Goal: Information Seeking & Learning: Find specific fact

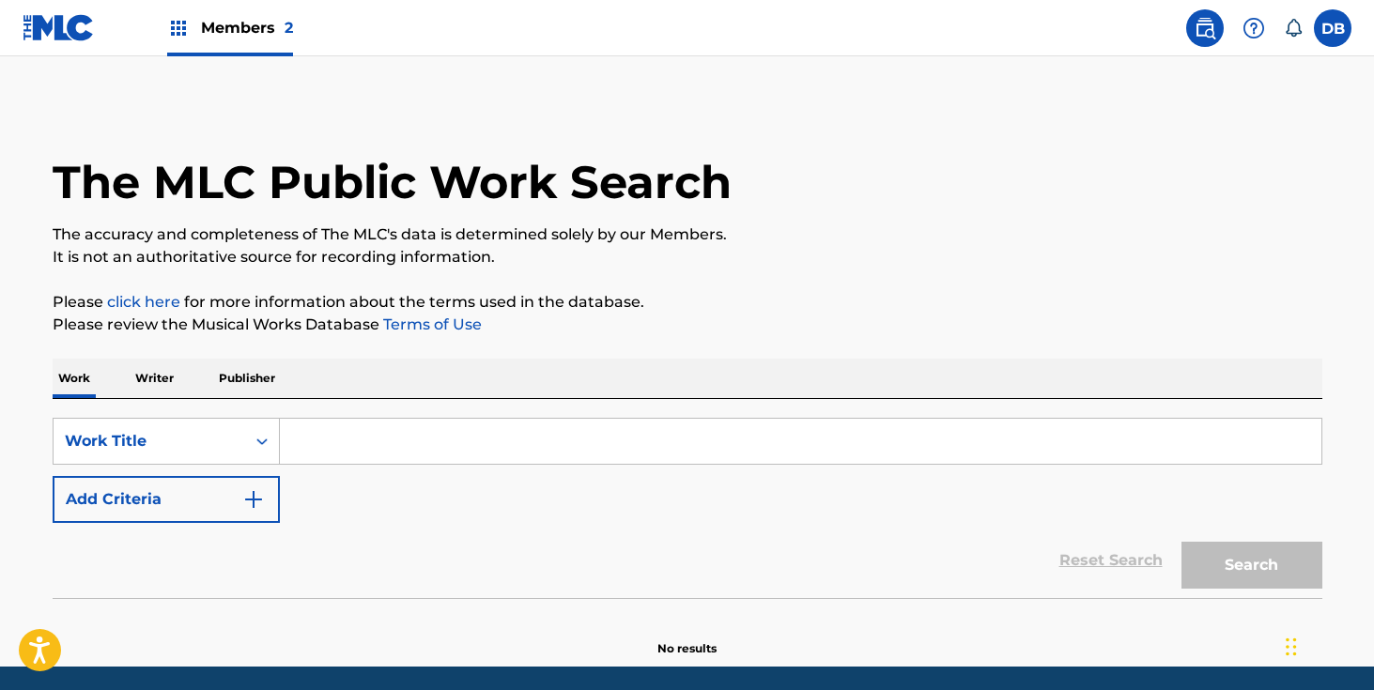
click at [419, 458] on input "Search Form" at bounding box center [801, 441] width 1042 height 45
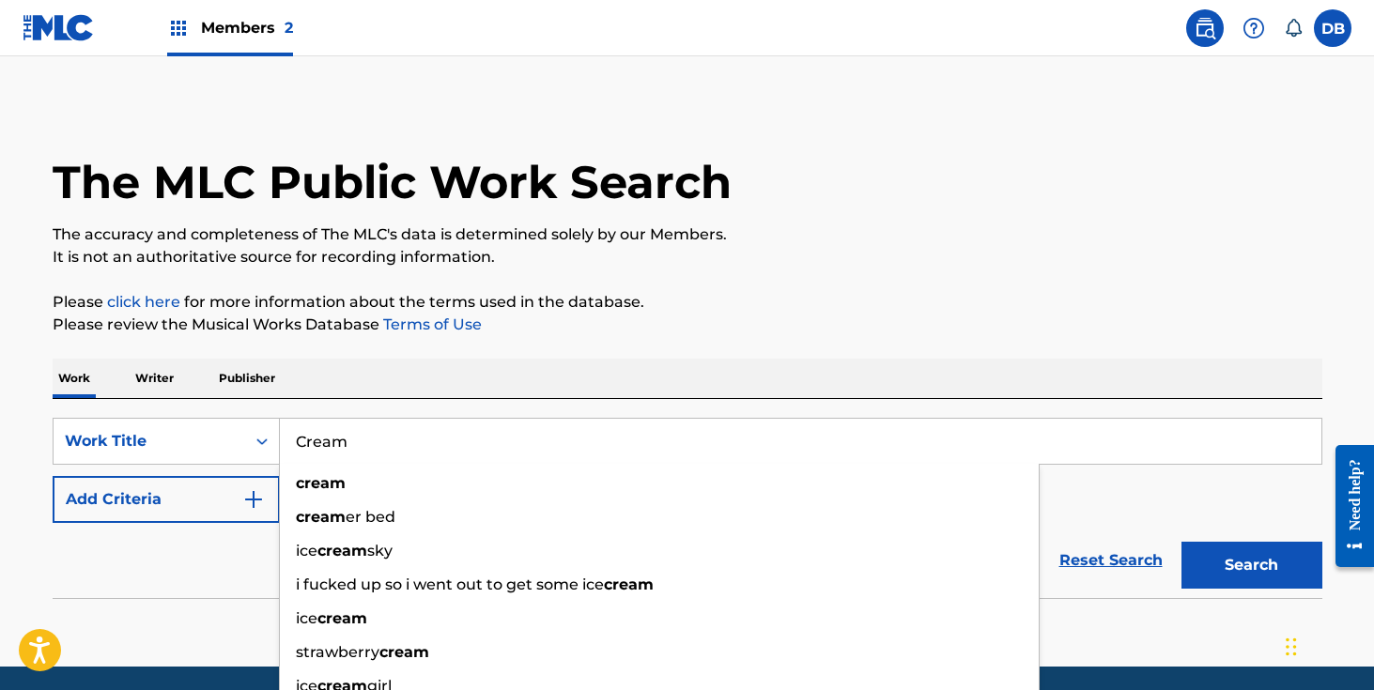
type input "Cream"
click at [531, 379] on div "Work Writer Publisher" at bounding box center [688, 378] width 1270 height 39
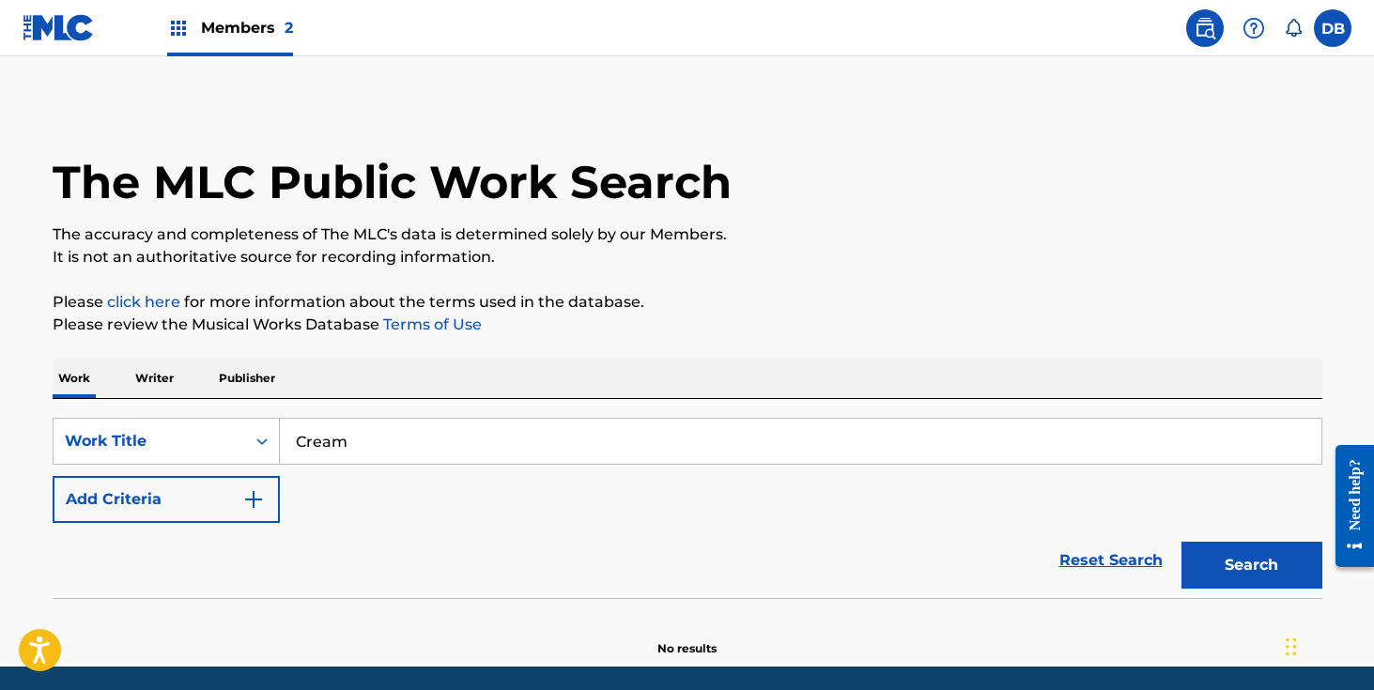
click at [230, 518] on button "Add Criteria" at bounding box center [166, 499] width 227 height 47
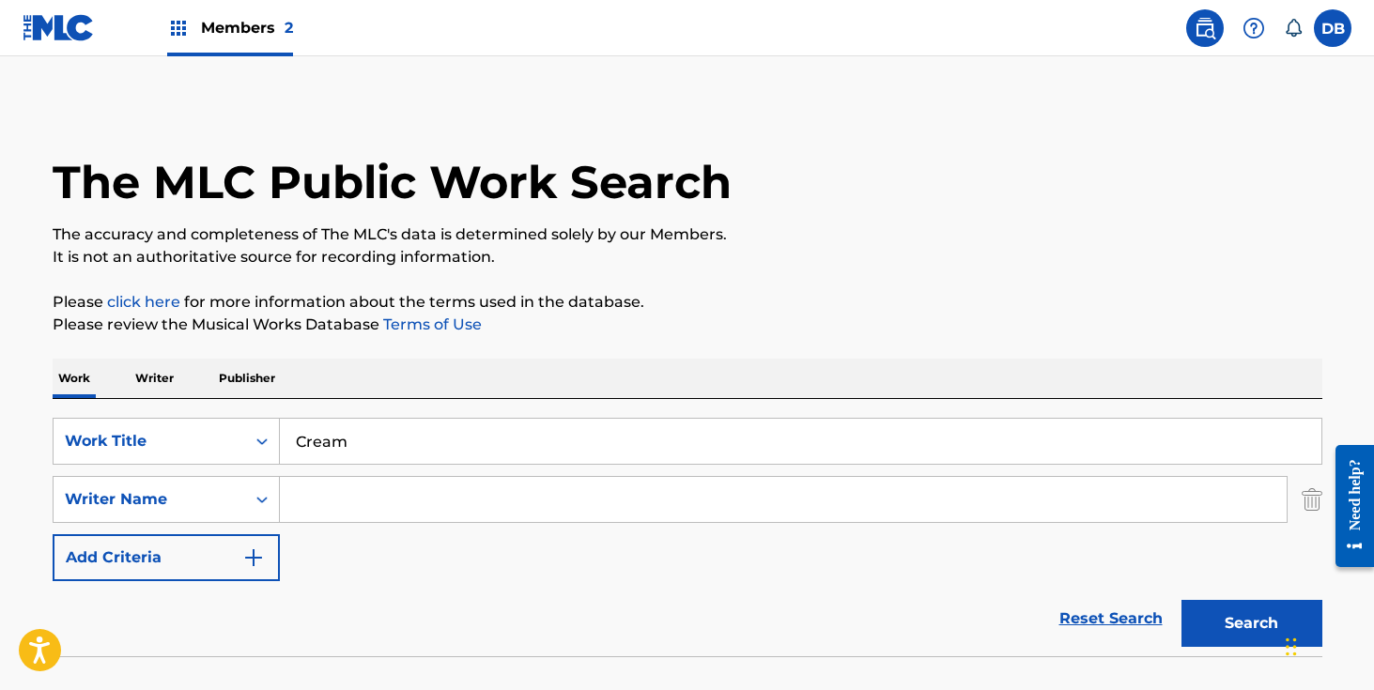
click at [342, 489] on input "Search Form" at bounding box center [783, 499] width 1007 height 45
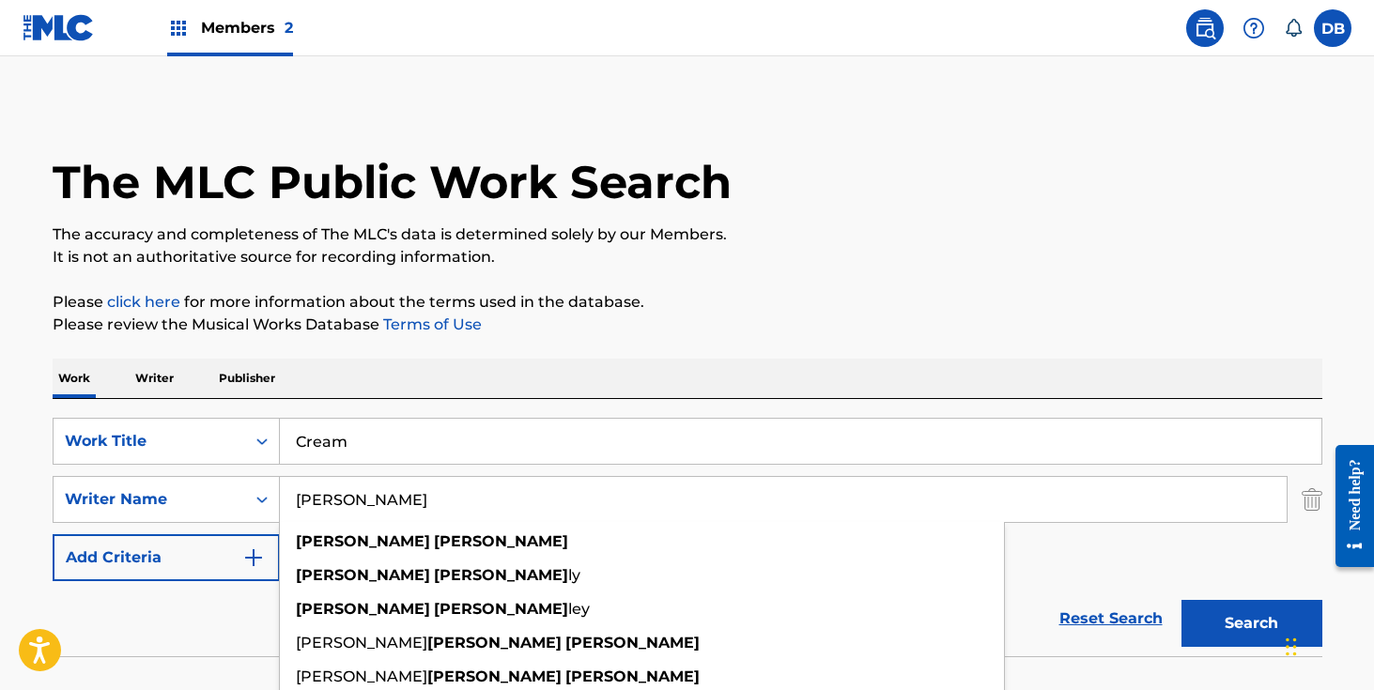
type input "[PERSON_NAME]"
click at [1182, 600] on button "Search" at bounding box center [1252, 623] width 141 height 47
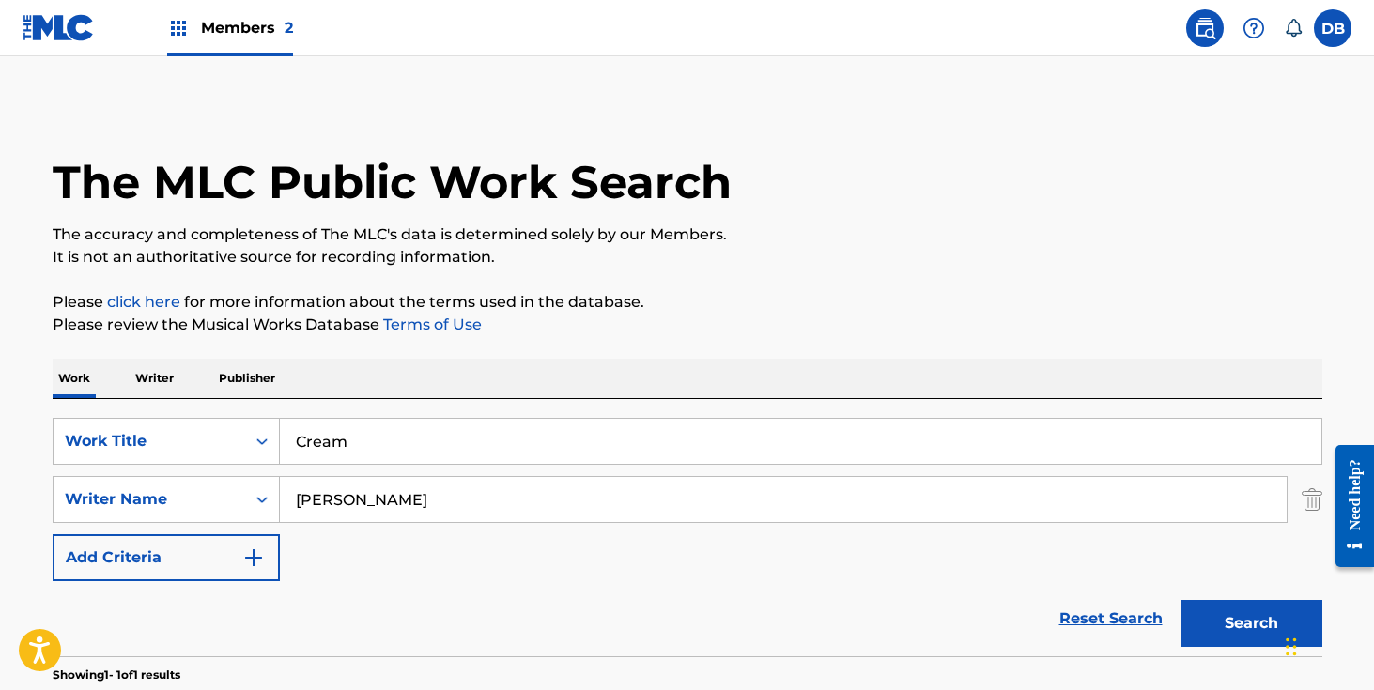
click at [1204, 620] on button "Search" at bounding box center [1252, 623] width 141 height 47
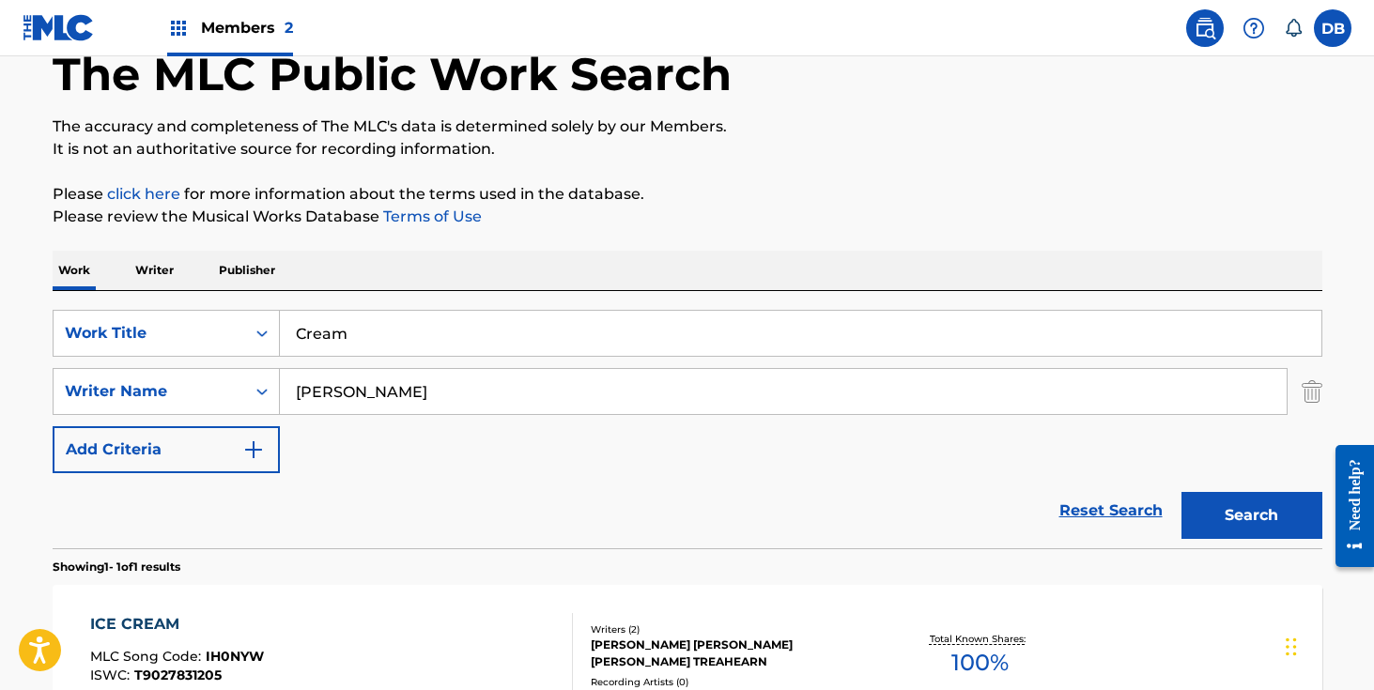
scroll to position [252, 0]
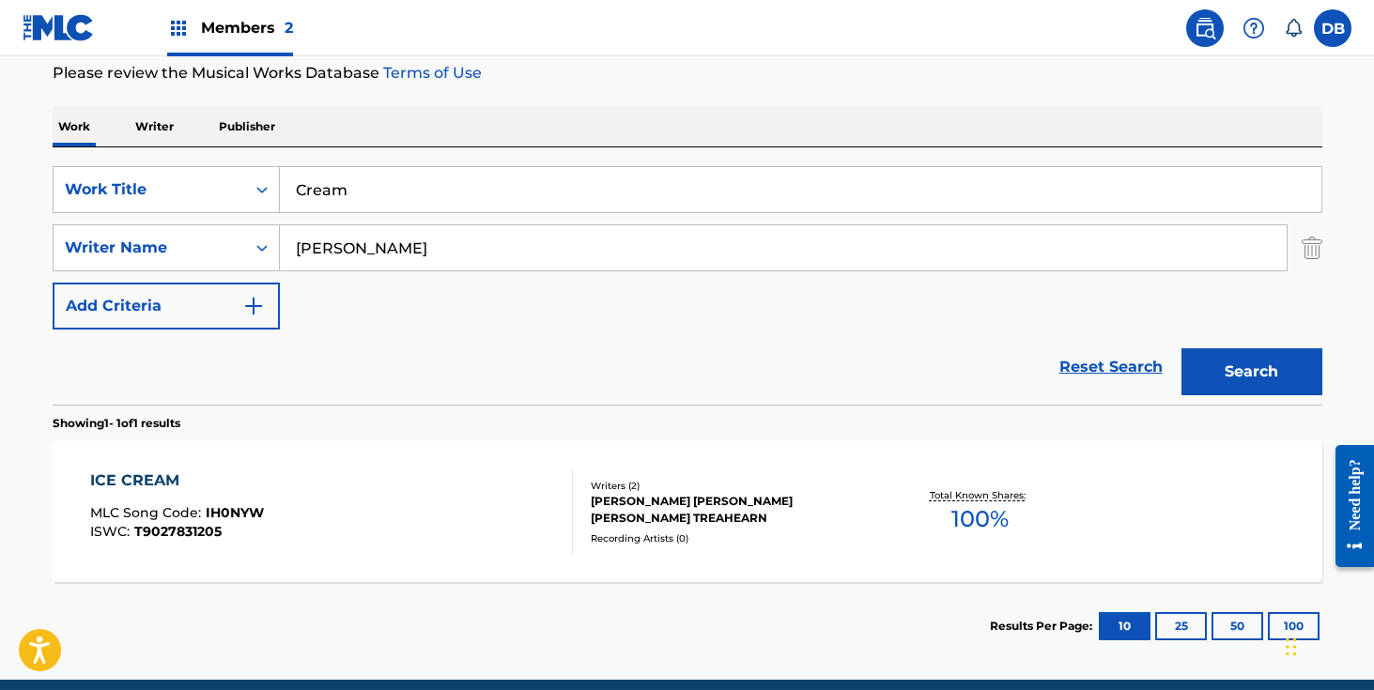
click at [755, 520] on div "[PERSON_NAME] [PERSON_NAME] [PERSON_NAME] TREAHEARN" at bounding box center [733, 510] width 284 height 34
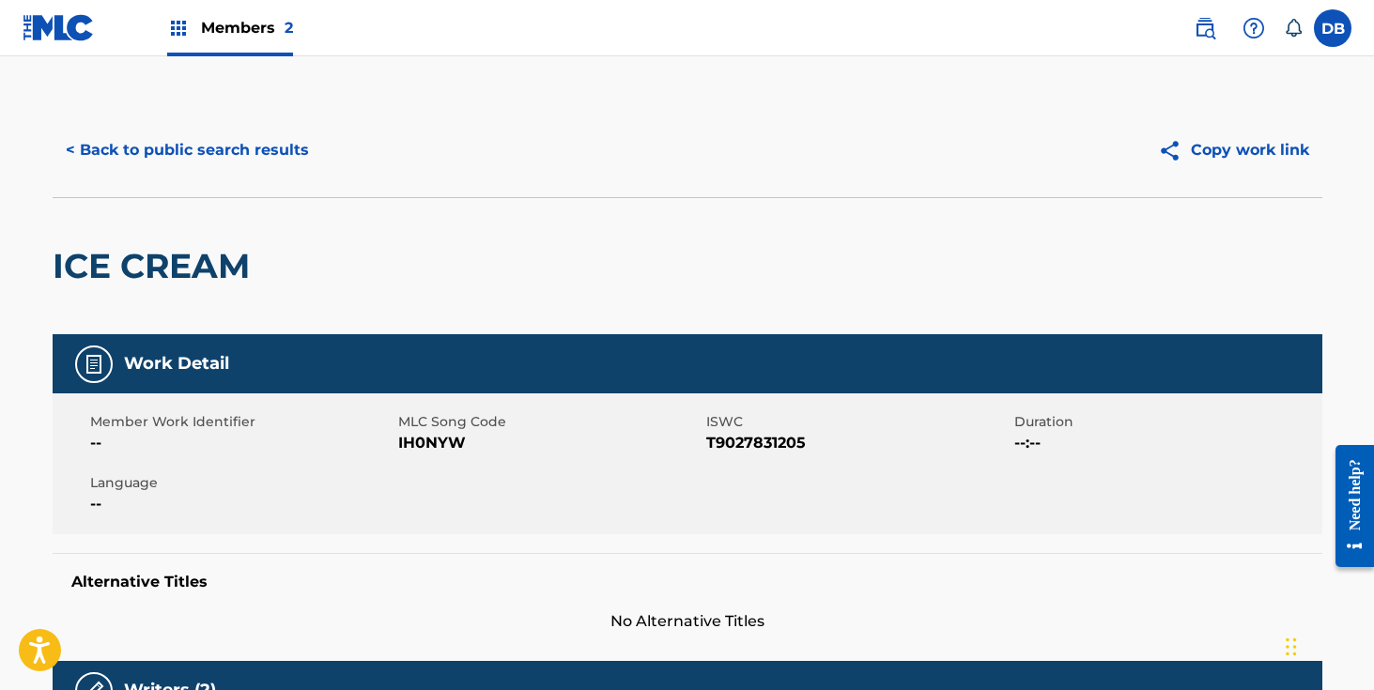
scroll to position [224, 0]
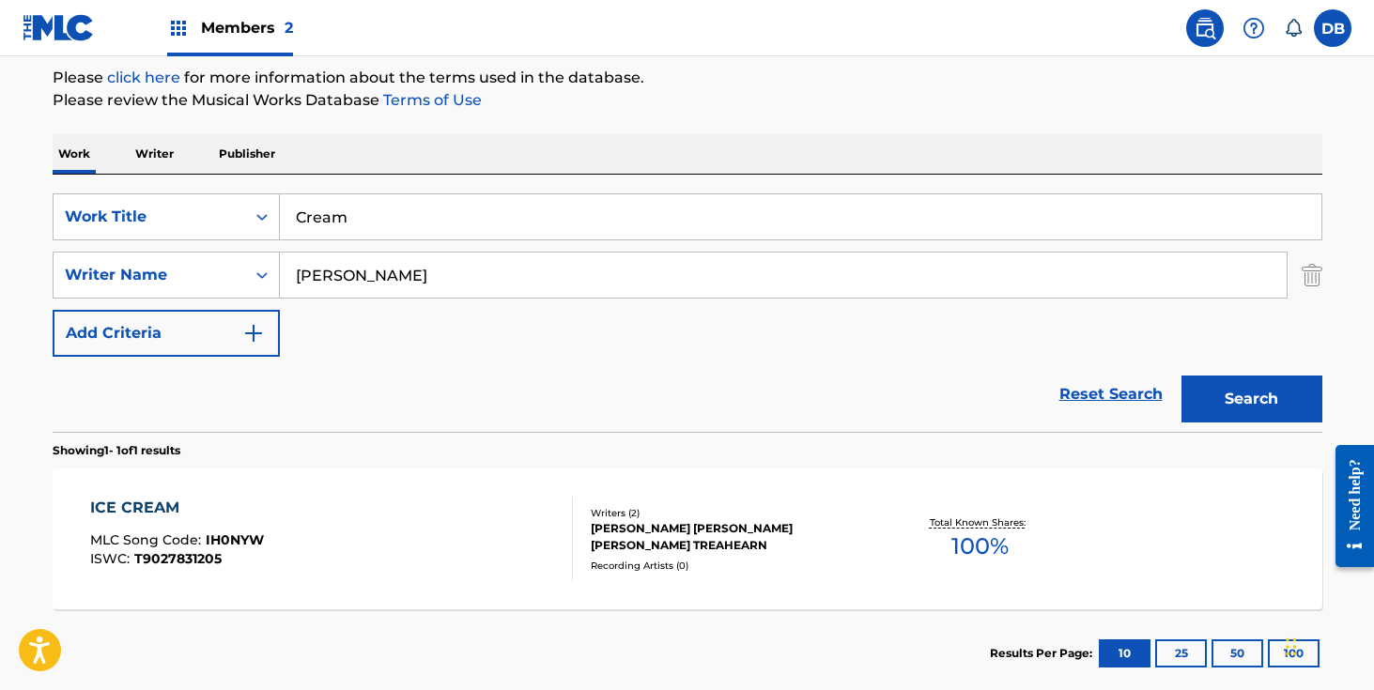
click at [374, 217] on input "Cream" at bounding box center [801, 216] width 1042 height 45
type input "Cream N Ya"
click at [1182, 376] on button "Search" at bounding box center [1252, 399] width 141 height 47
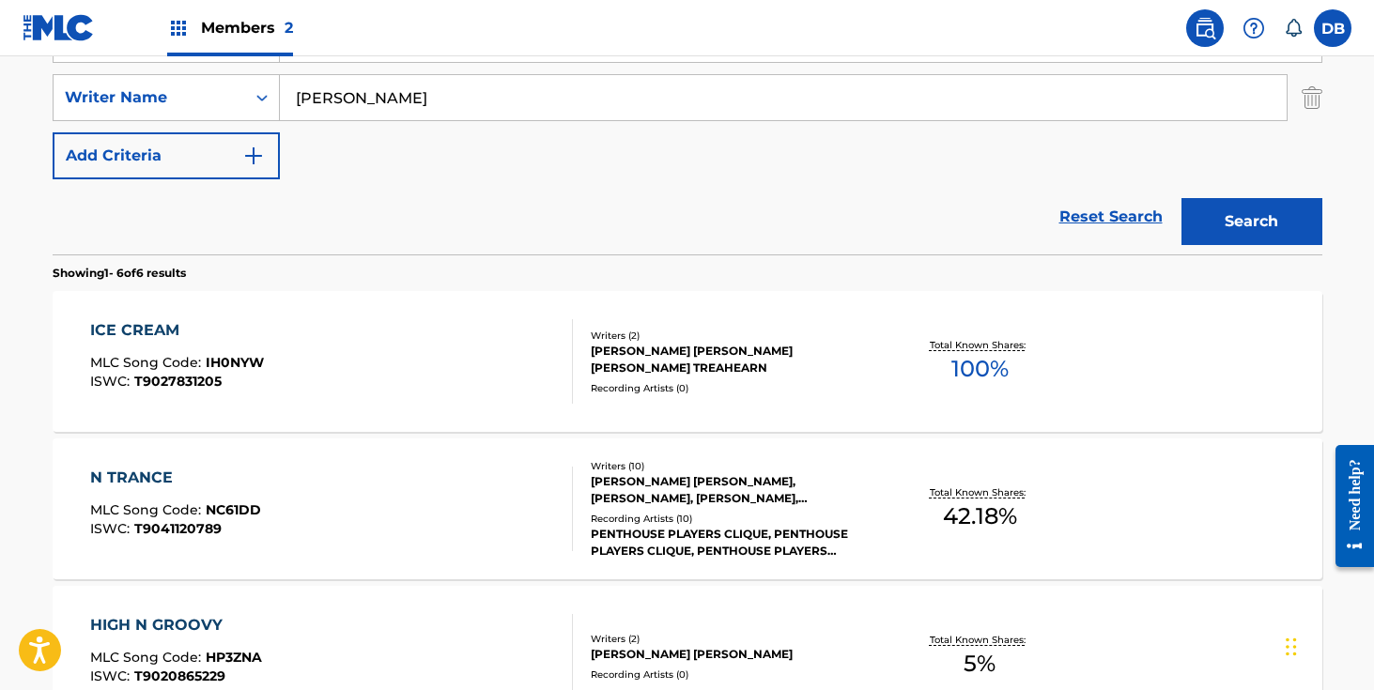
scroll to position [400, 0]
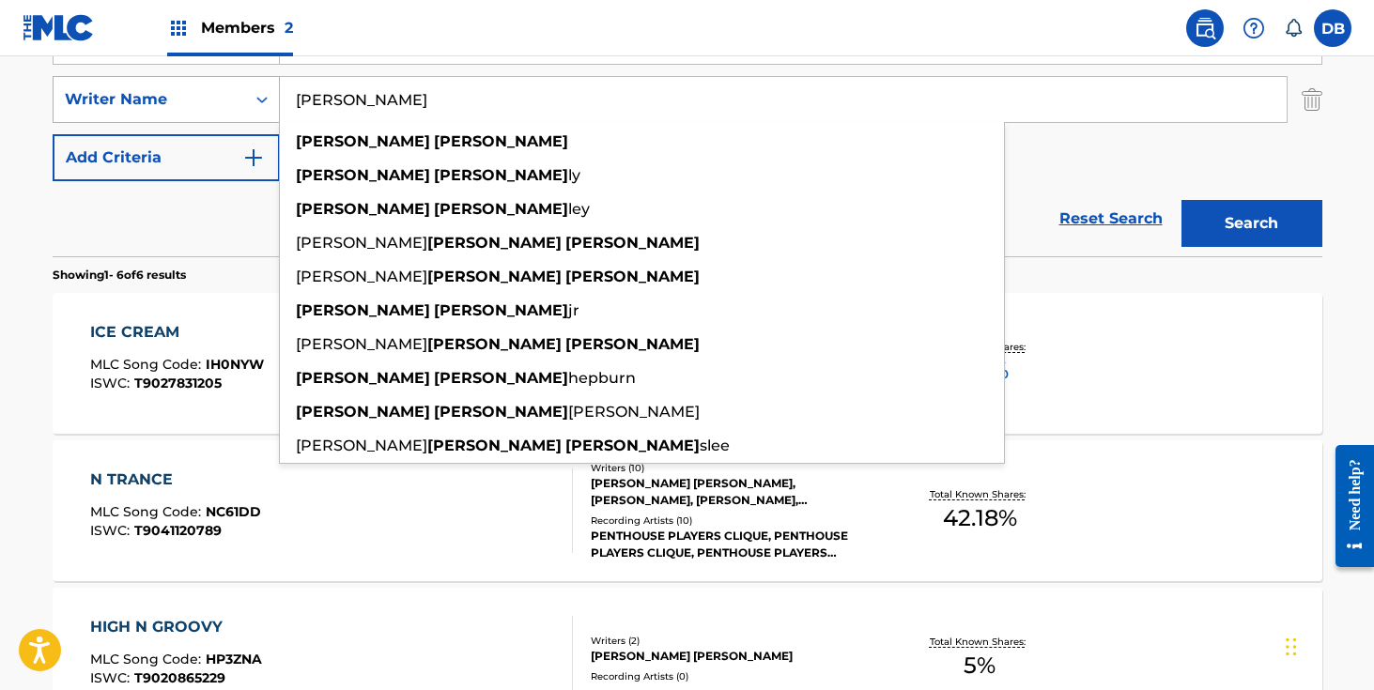
drag, startPoint x: 320, startPoint y: 101, endPoint x: 222, endPoint y: 101, distance: 98.6
click at [227, 101] on div "SearchWithCriteria95f44caa-dce6-4ccb-9dff-44e1224edd35 Writer Name [PERSON_NAME…" at bounding box center [688, 99] width 1270 height 47
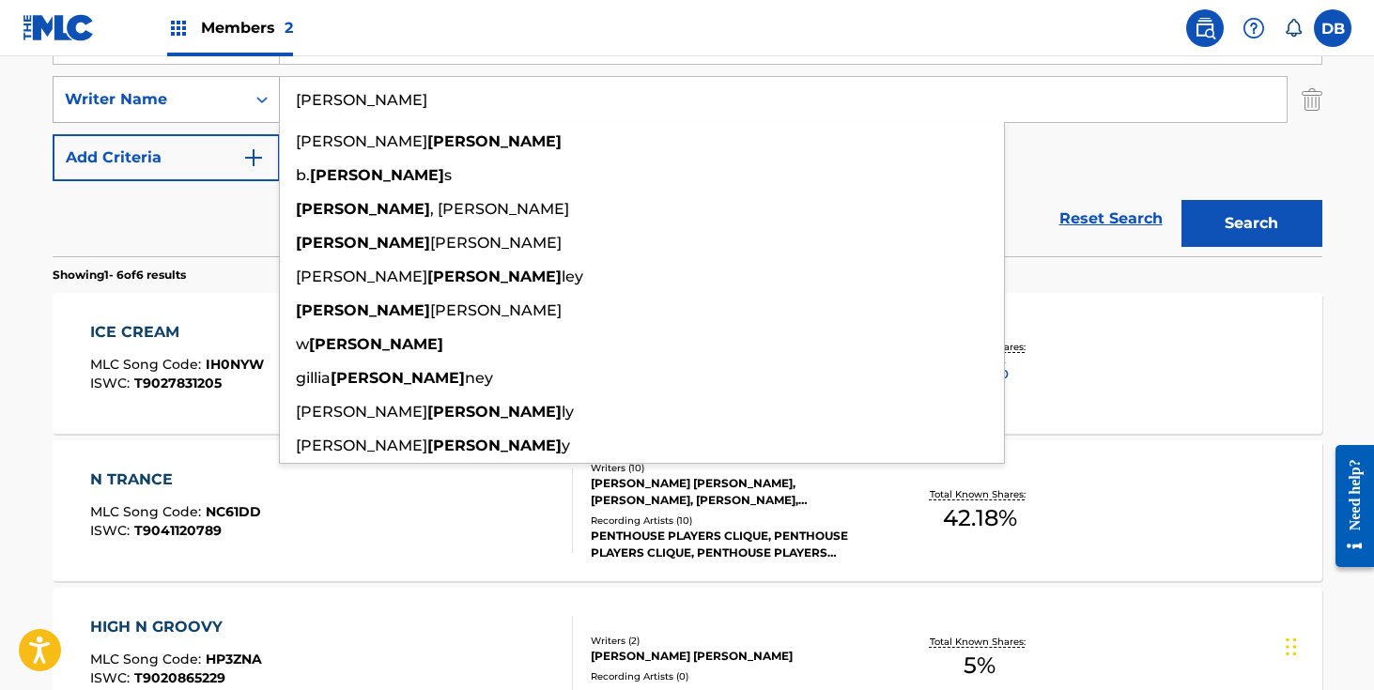
type input "[PERSON_NAME]"
click at [1182, 200] on button "Search" at bounding box center [1252, 223] width 141 height 47
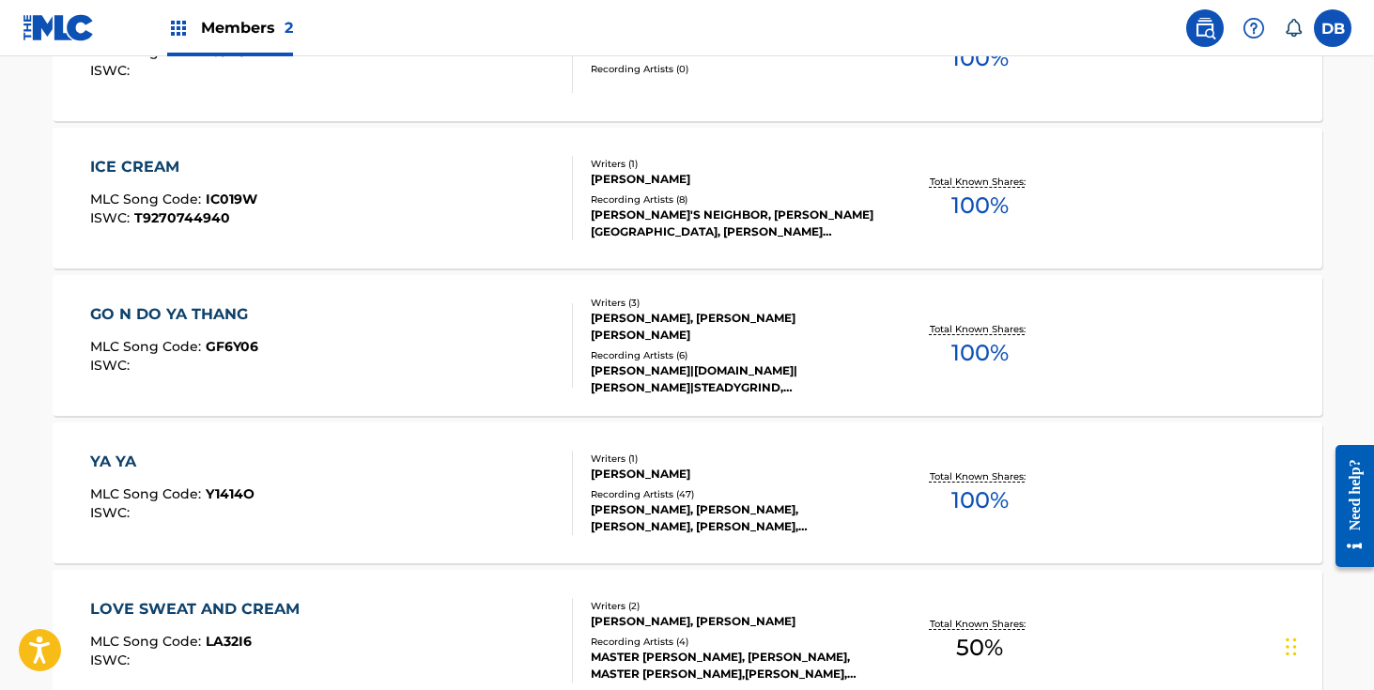
scroll to position [1114, 0]
